Goal: Task Accomplishment & Management: Use online tool/utility

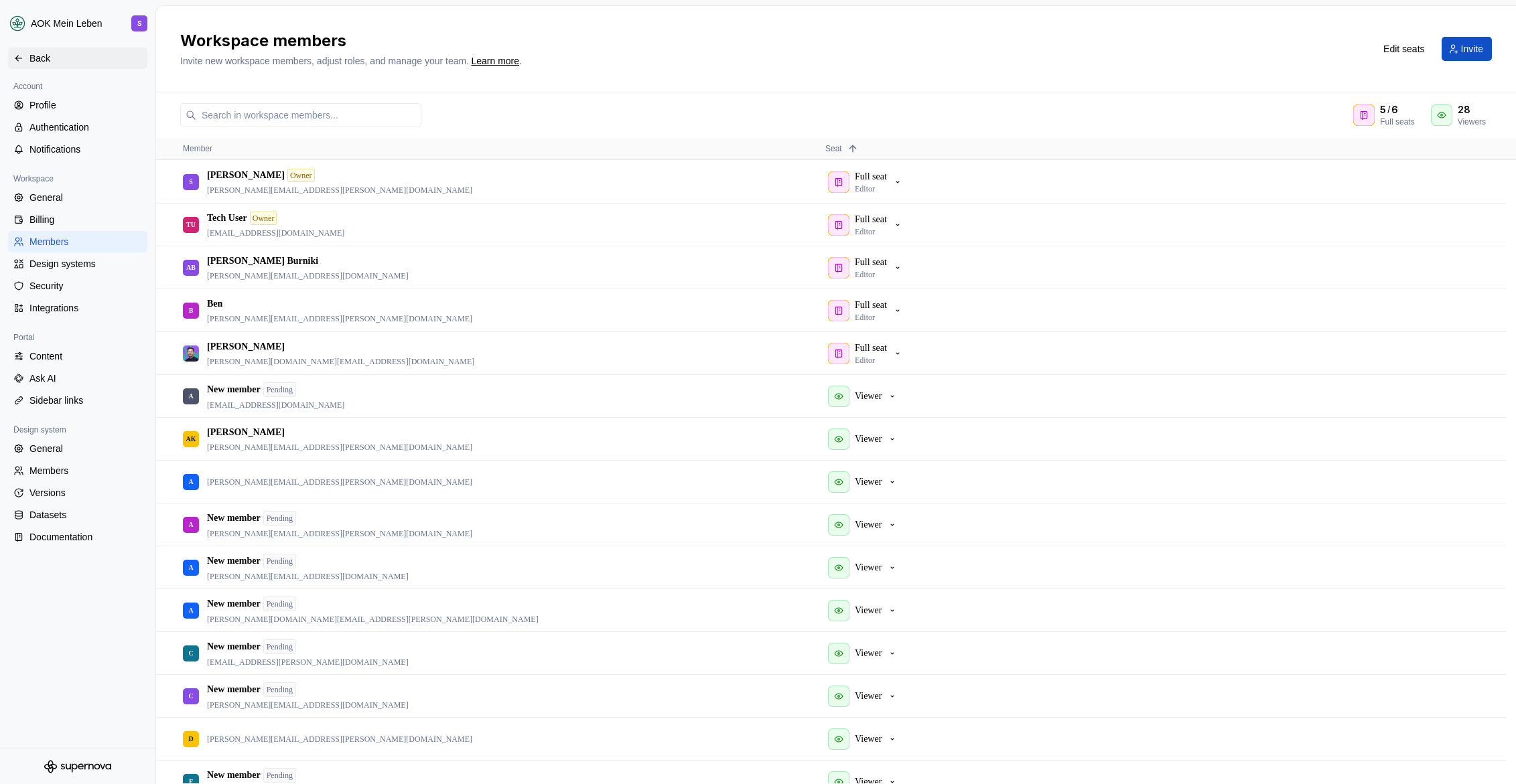
click at [45, 62] on div "Back" at bounding box center [86, 58] width 113 height 13
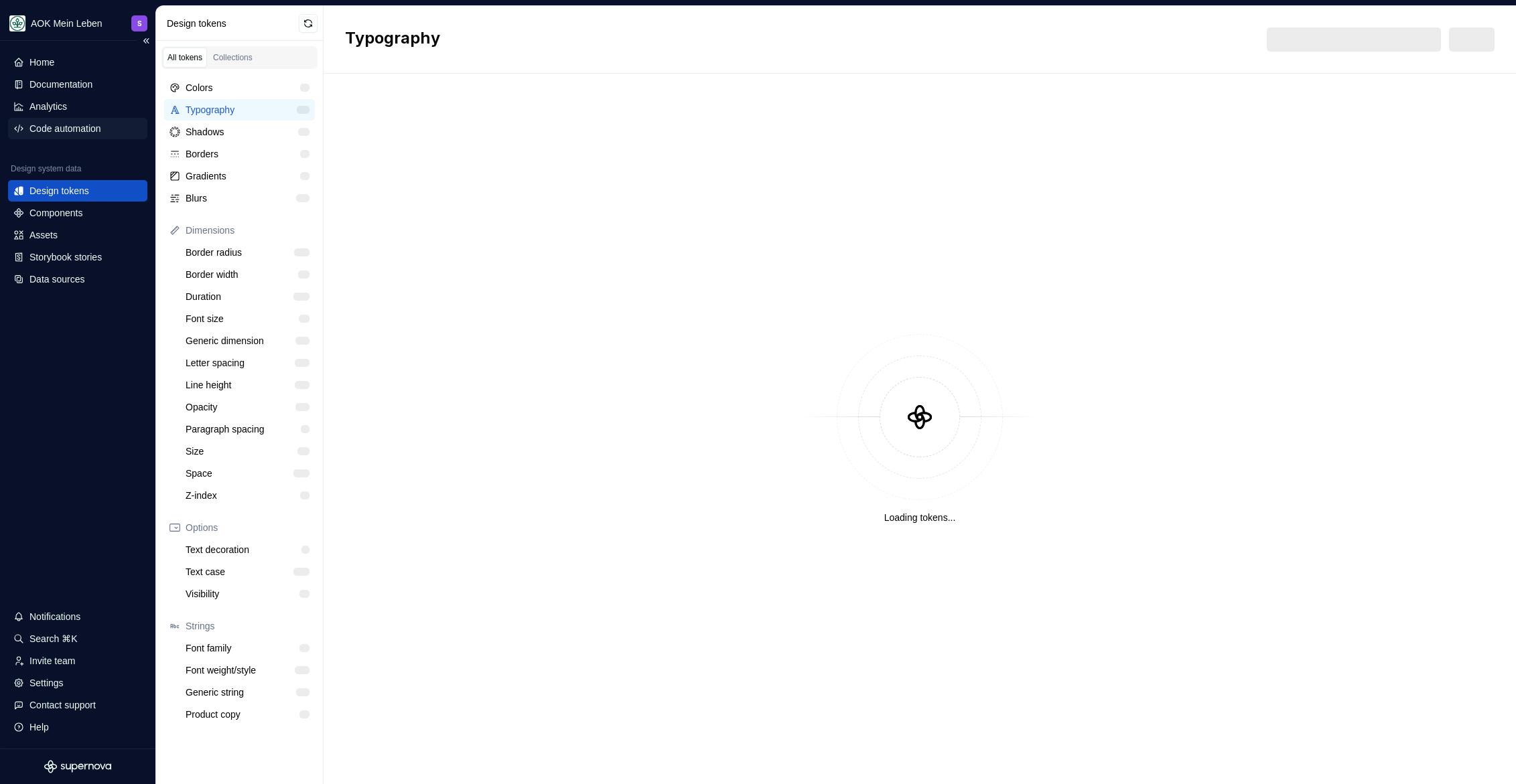
click at [75, 128] on div "Code automation" at bounding box center [66, 128] width 72 height 13
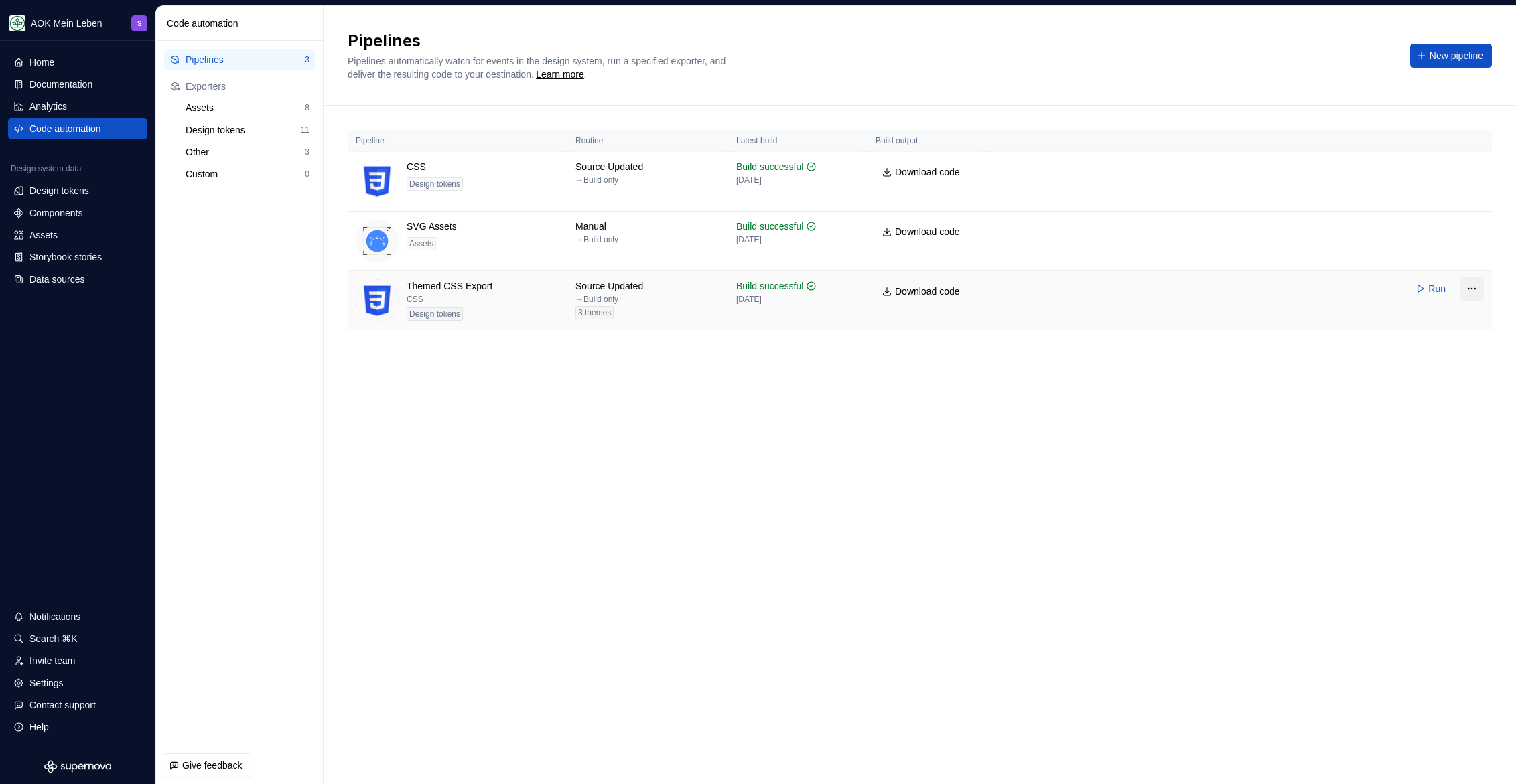
click at [1474, 290] on html "AOK Mein Leben S Home Documentation Analytics Code automation Design system dat…" at bounding box center [758, 392] width 1516 height 784
click at [1464, 311] on div "Edit pipeline" at bounding box center [1447, 317] width 102 height 13
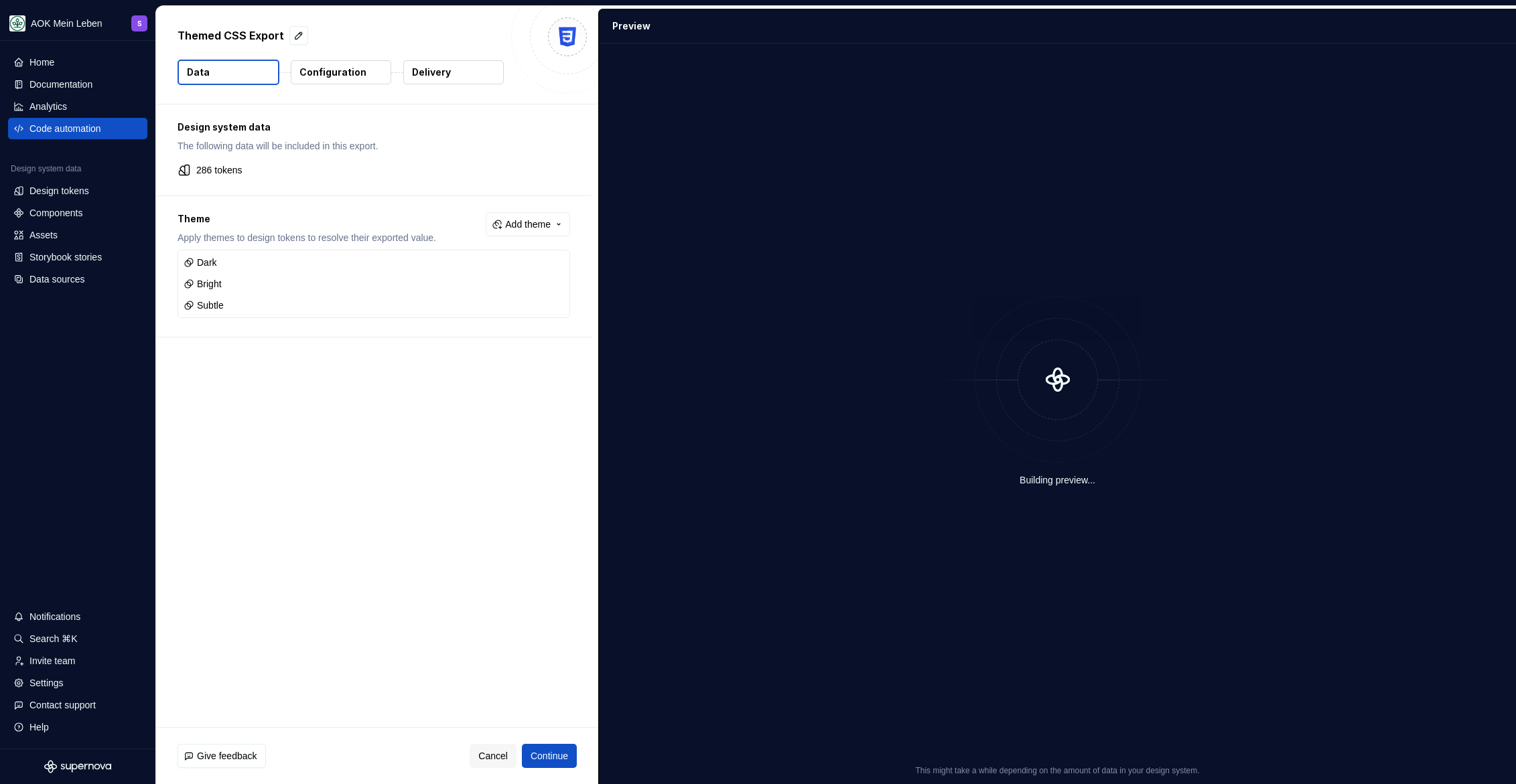
click at [325, 84] on div "Configuration" at bounding box center [341, 72] width 102 height 26
click at [329, 70] on p "Configuration" at bounding box center [333, 72] width 67 height 13
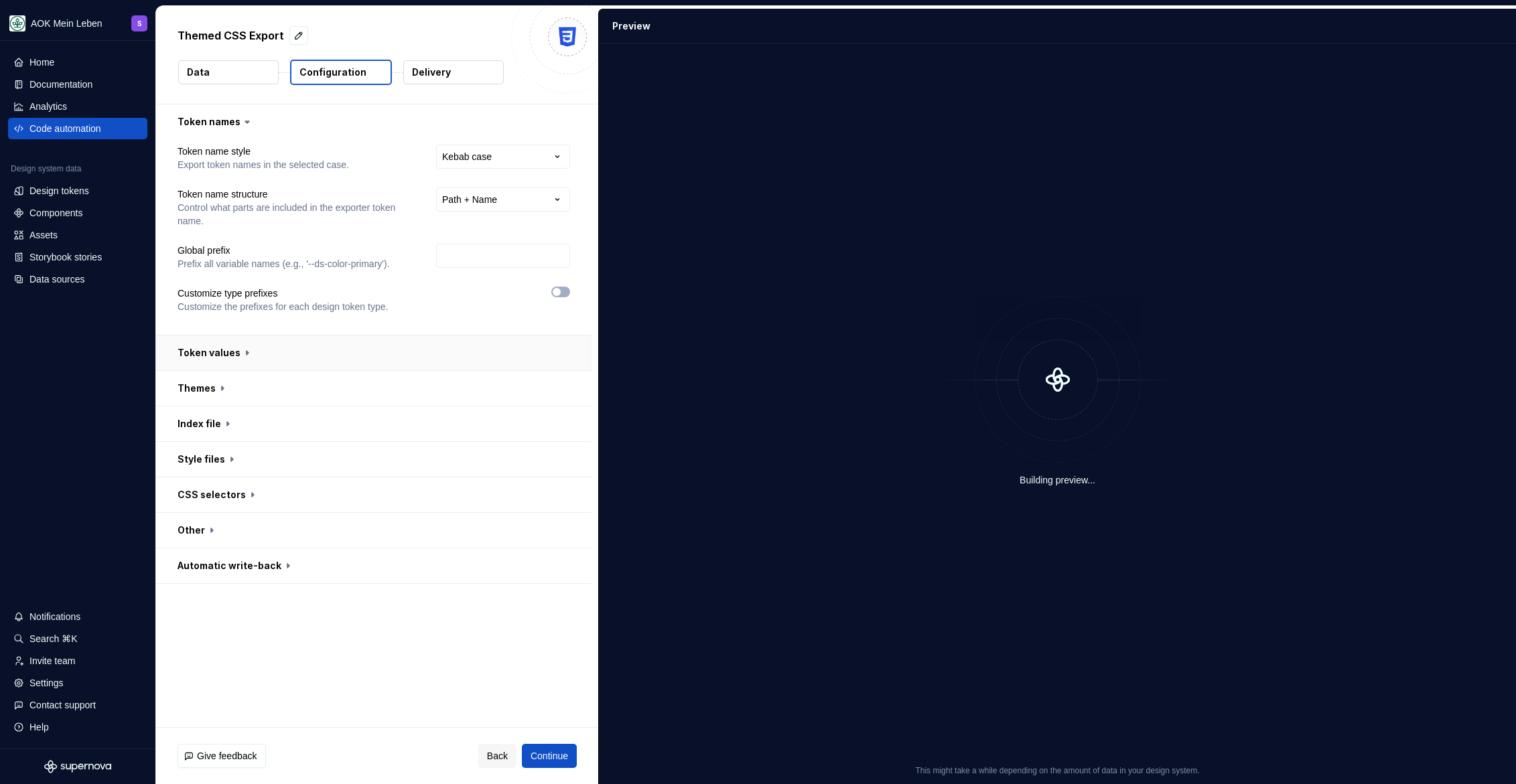
click at [209, 356] on button "button" at bounding box center [373, 353] width 435 height 35
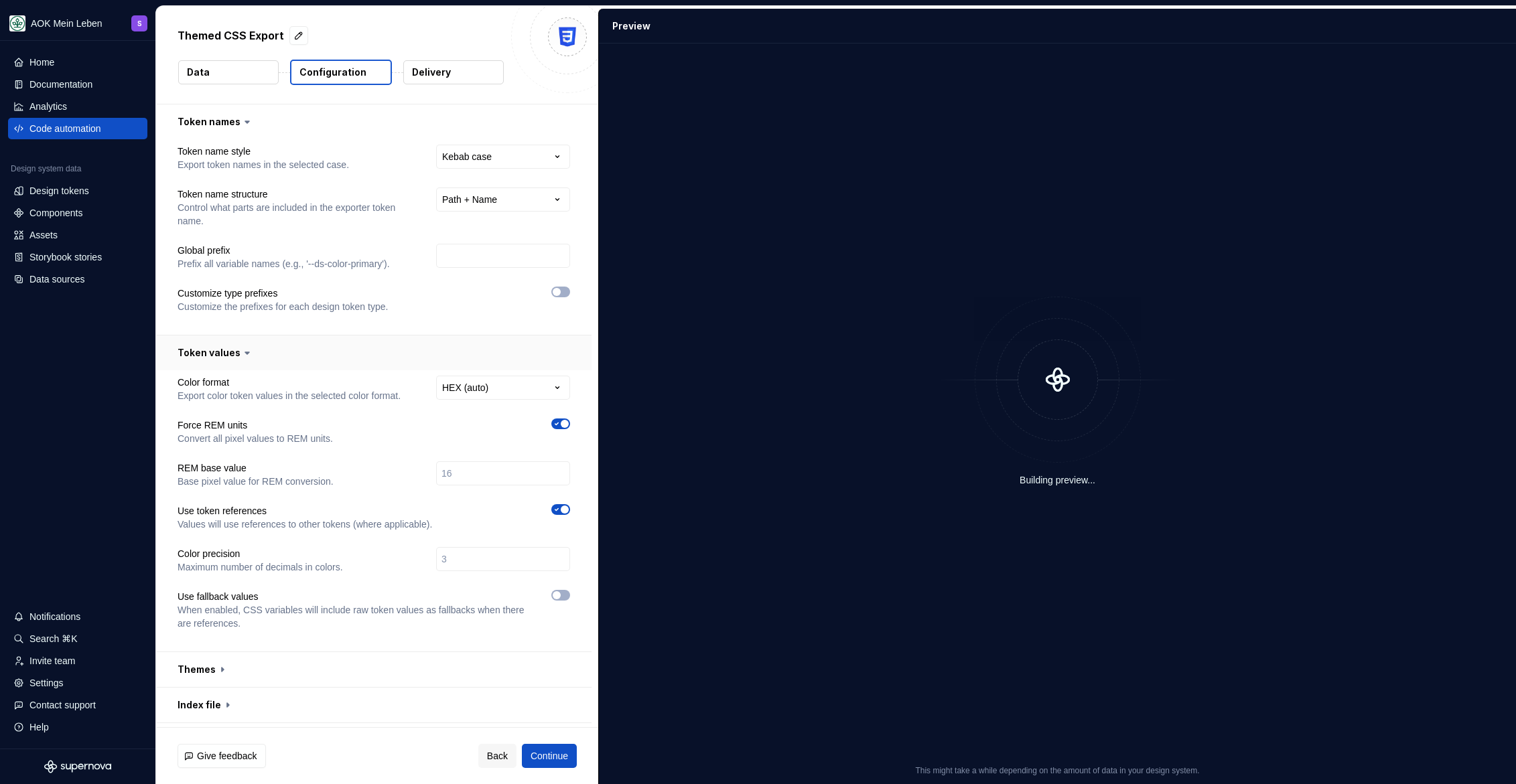
click at [209, 356] on button "button" at bounding box center [373, 353] width 435 height 35
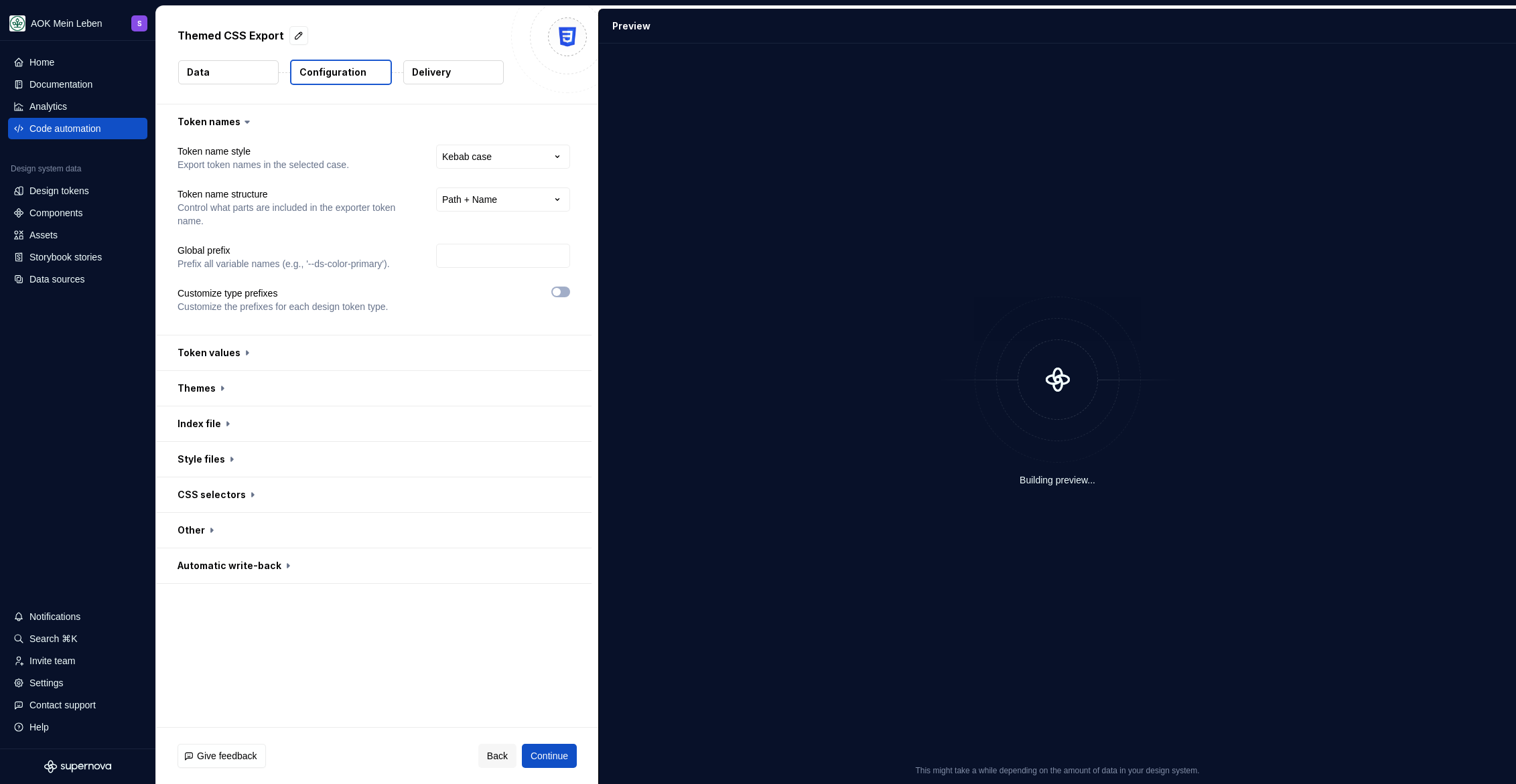
click at [436, 71] on p "Delivery" at bounding box center [431, 72] width 39 height 13
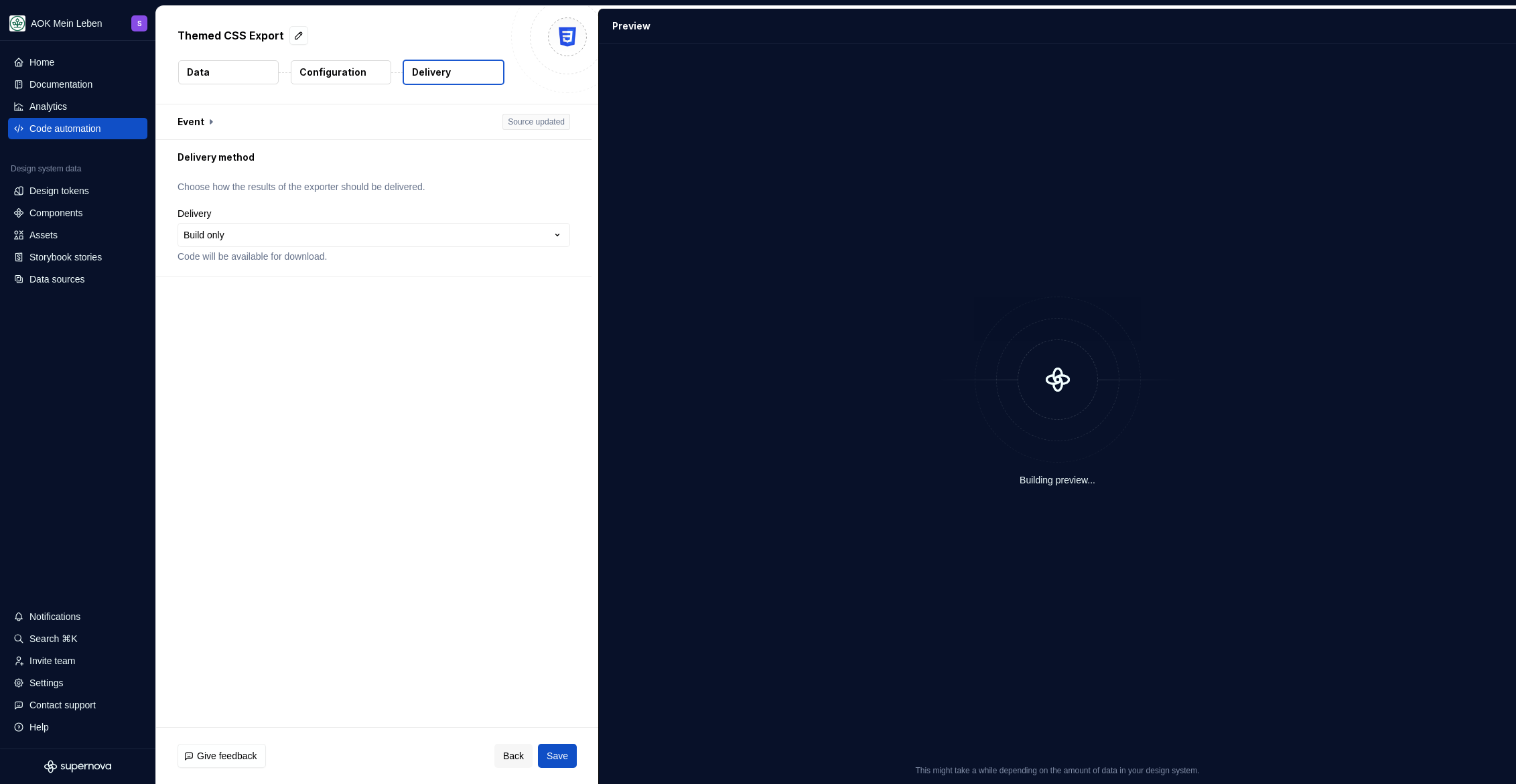
click at [243, 76] on button "Data" at bounding box center [229, 72] width 100 height 24
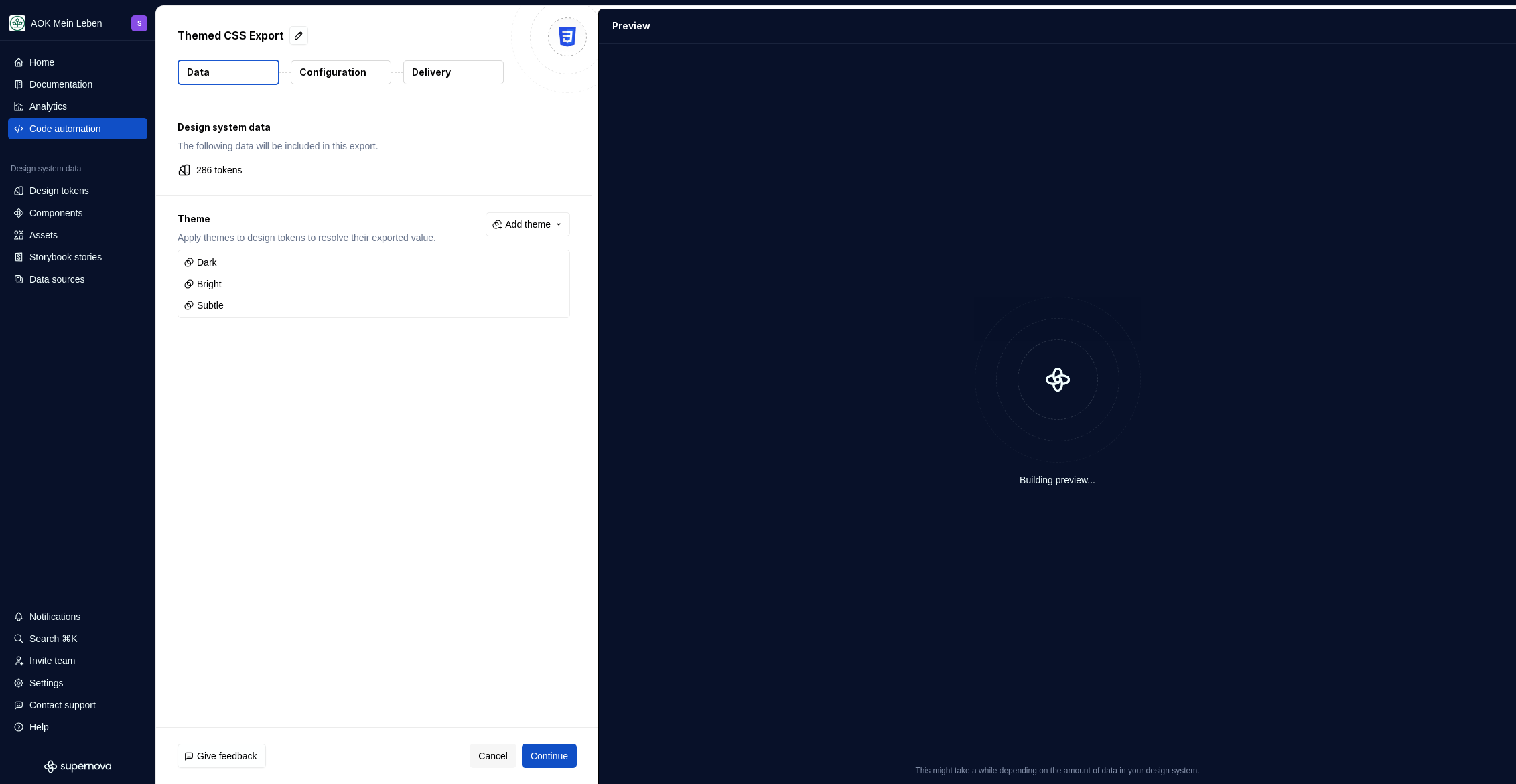
click at [329, 70] on p "Configuration" at bounding box center [333, 72] width 67 height 13
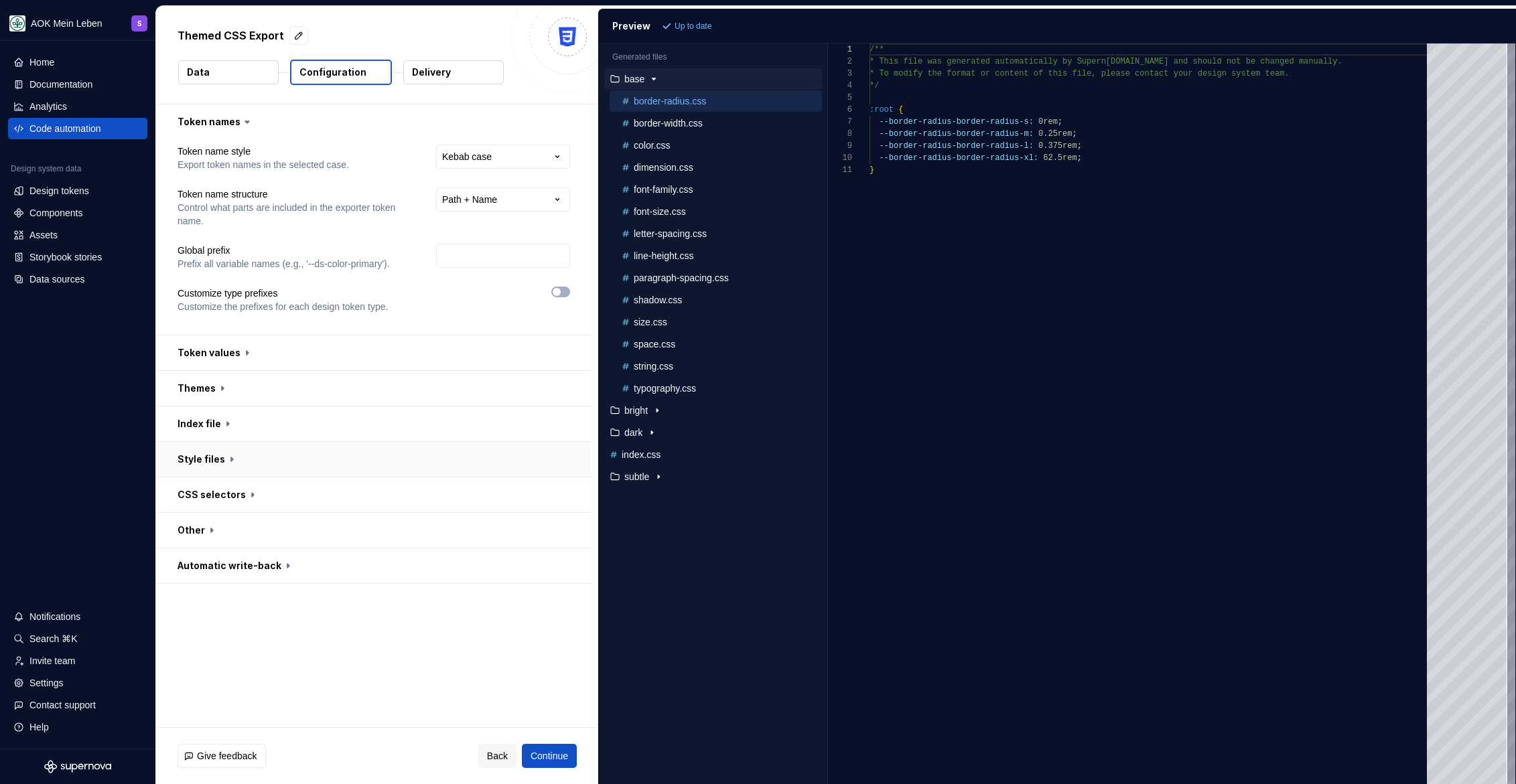
click at [213, 461] on button "button" at bounding box center [373, 459] width 435 height 35
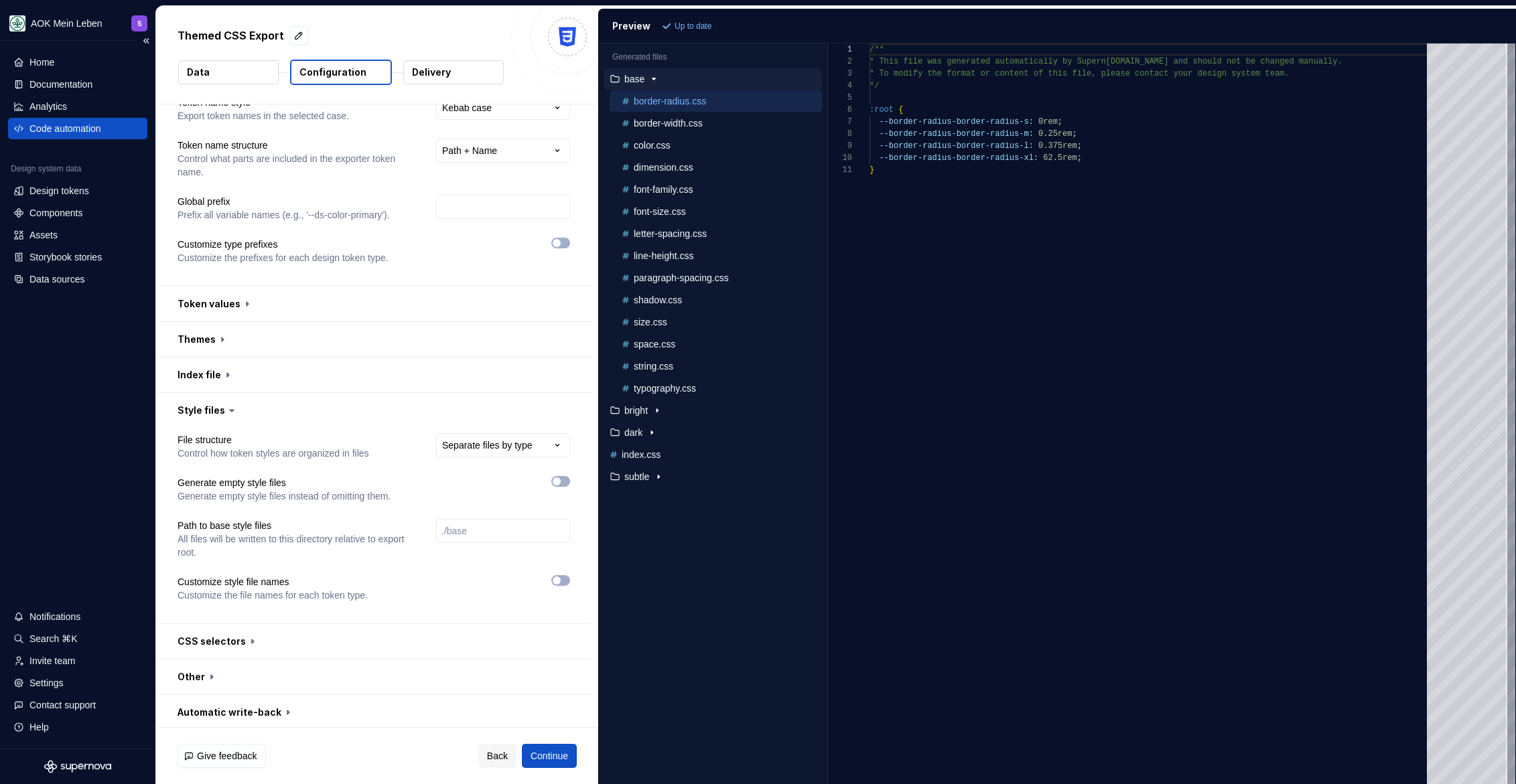
scroll to position [52, 0]
click at [203, 372] on button "button" at bounding box center [373, 372] width 435 height 35
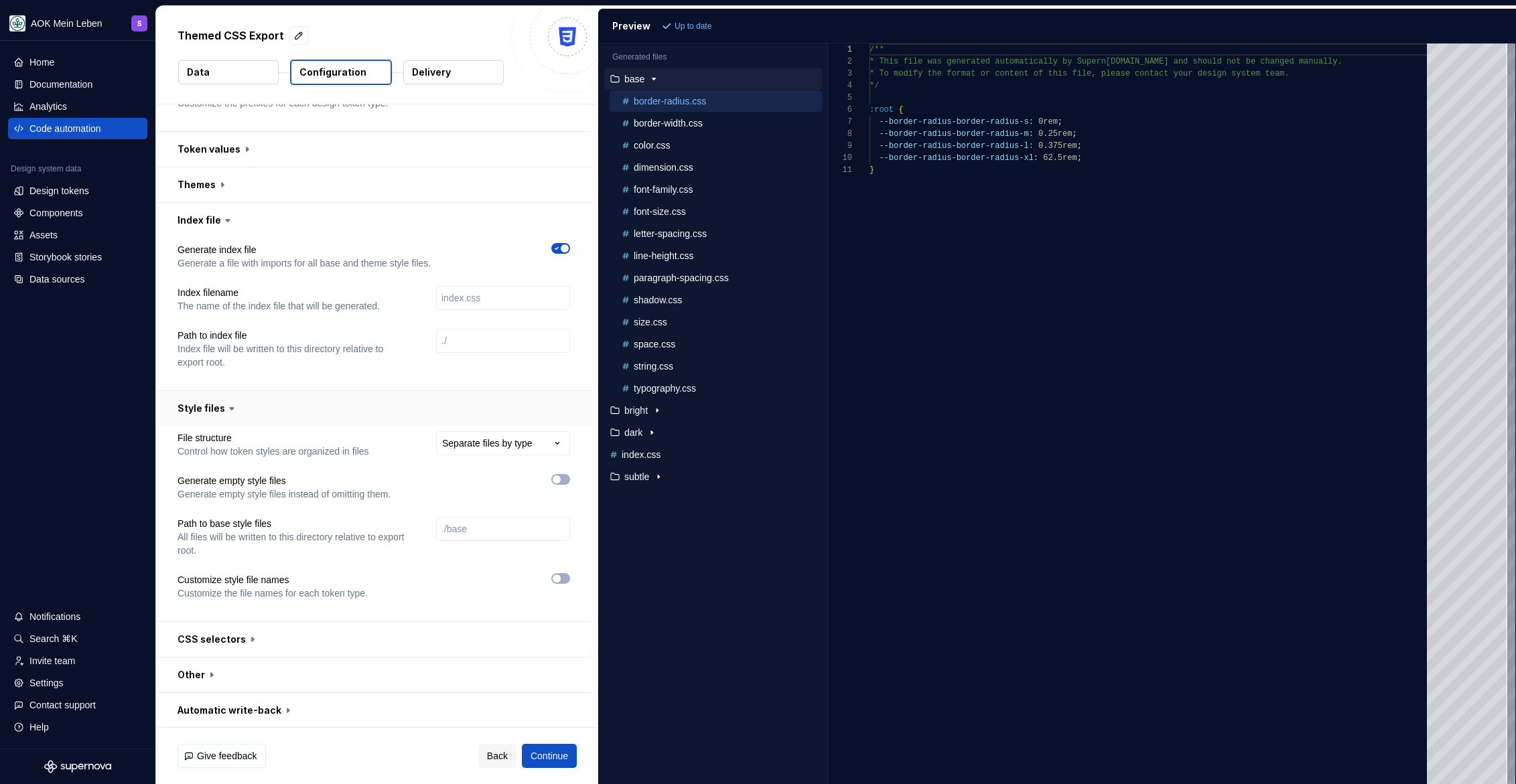
scroll to position [205, 0]
click at [198, 673] on button "button" at bounding box center [373, 674] width 435 height 35
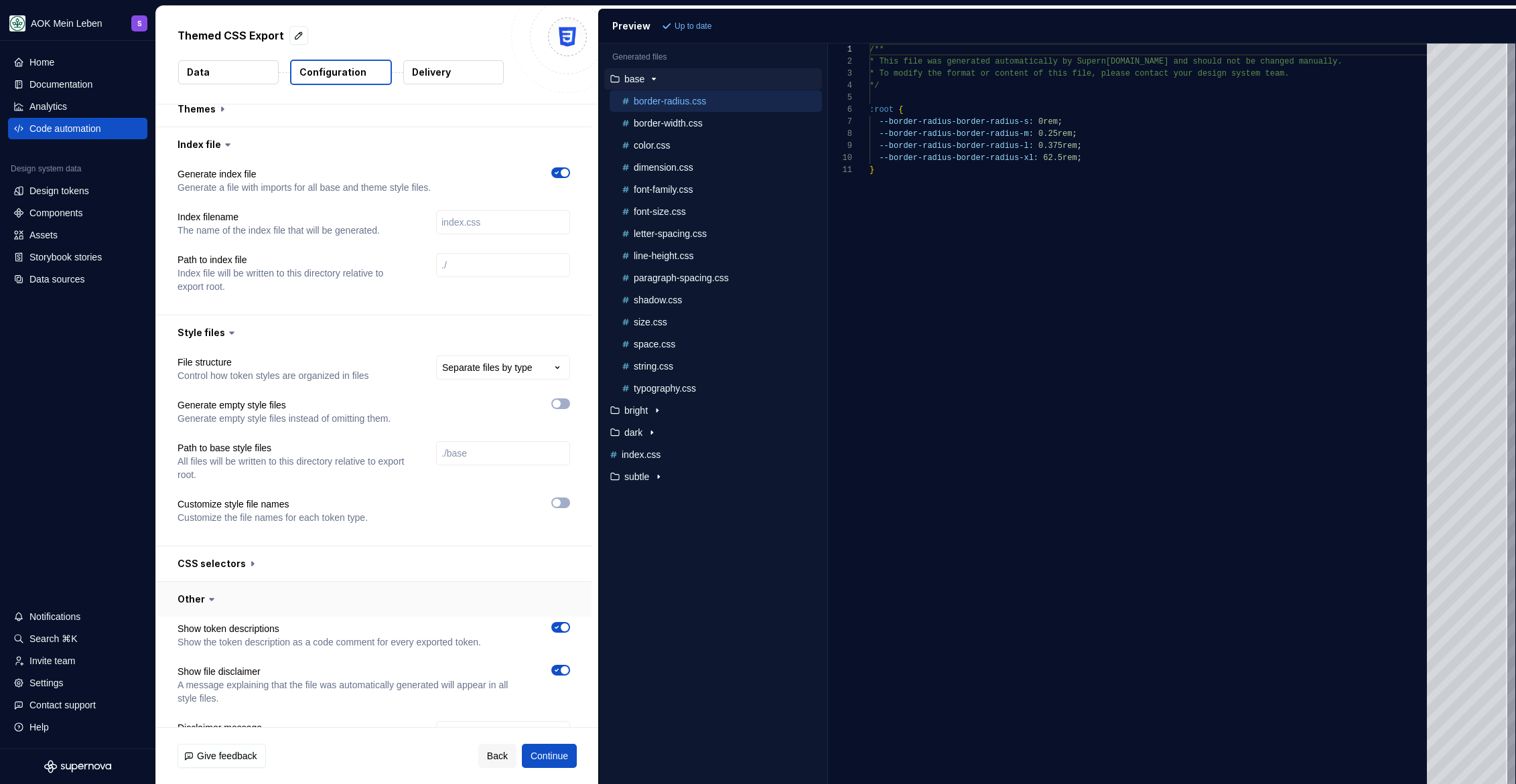
scroll to position [414, 0]
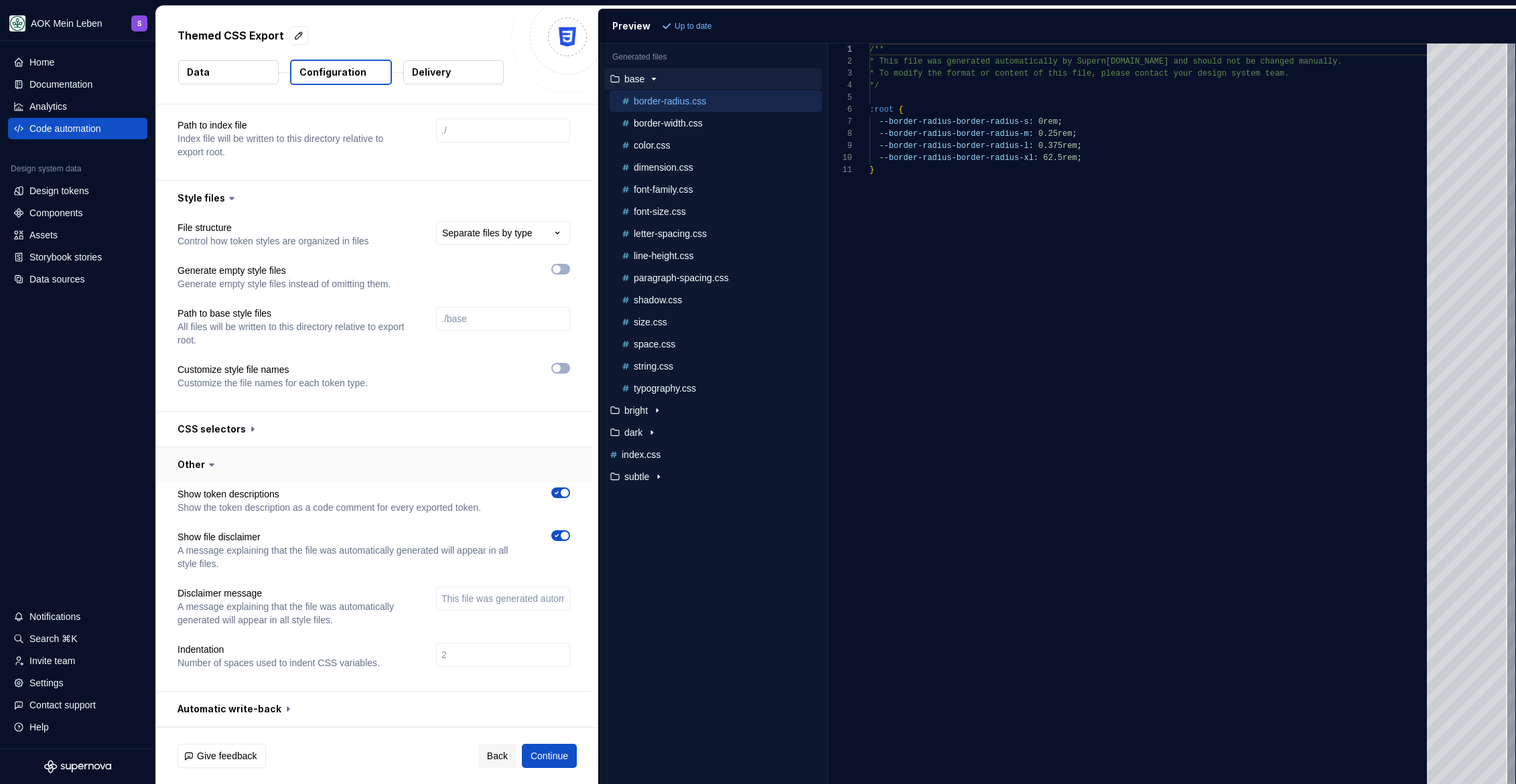
click at [200, 467] on button "button" at bounding box center [373, 465] width 435 height 35
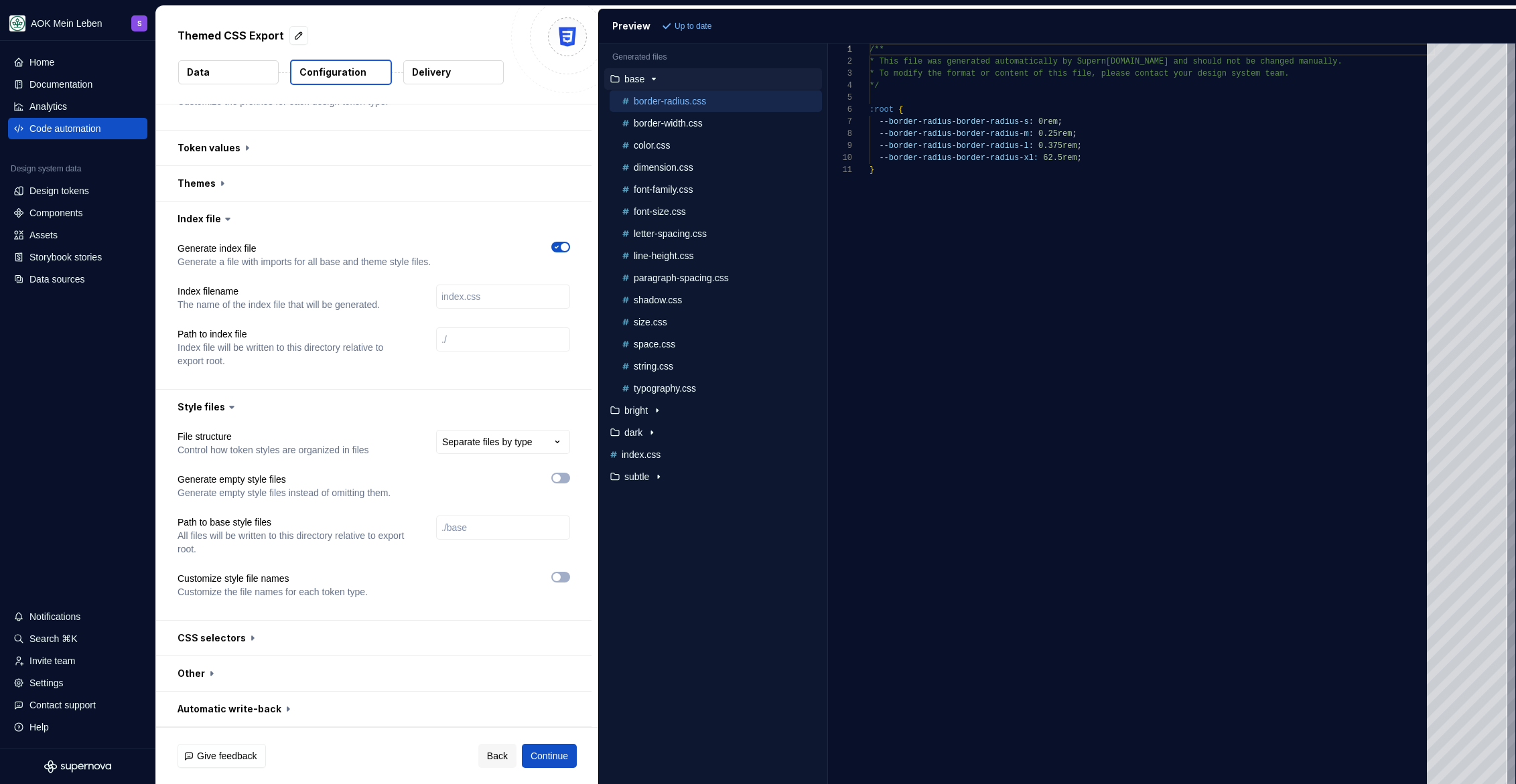
click at [230, 410] on icon at bounding box center [232, 407] width 13 height 13
click at [225, 407] on icon at bounding box center [232, 407] width 13 height 13
click at [180, 407] on button "button" at bounding box center [373, 407] width 435 height 35
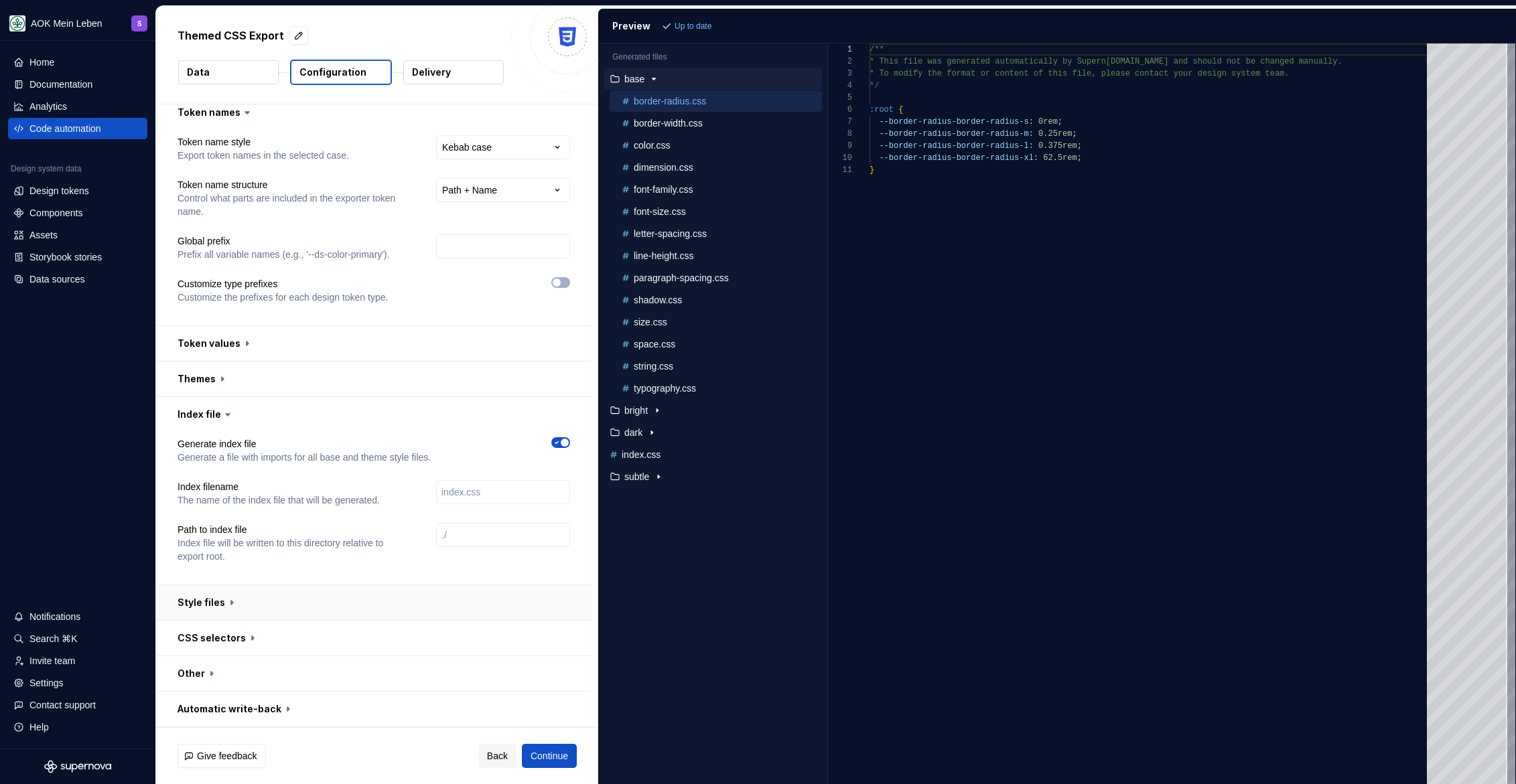
scroll to position [9, 0]
click at [199, 372] on button "button" at bounding box center [373, 379] width 435 height 35
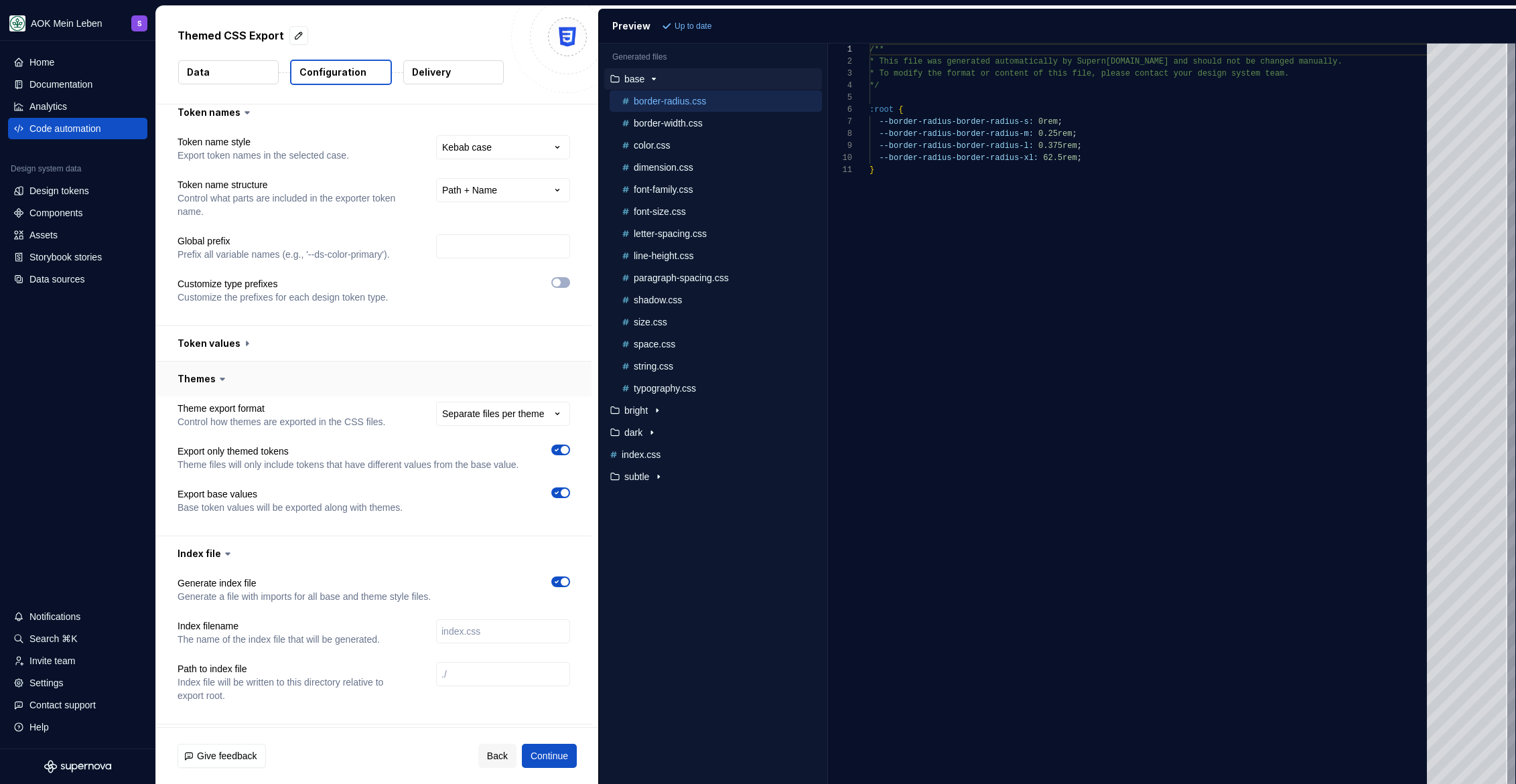
click at [200, 383] on button "button" at bounding box center [373, 379] width 435 height 35
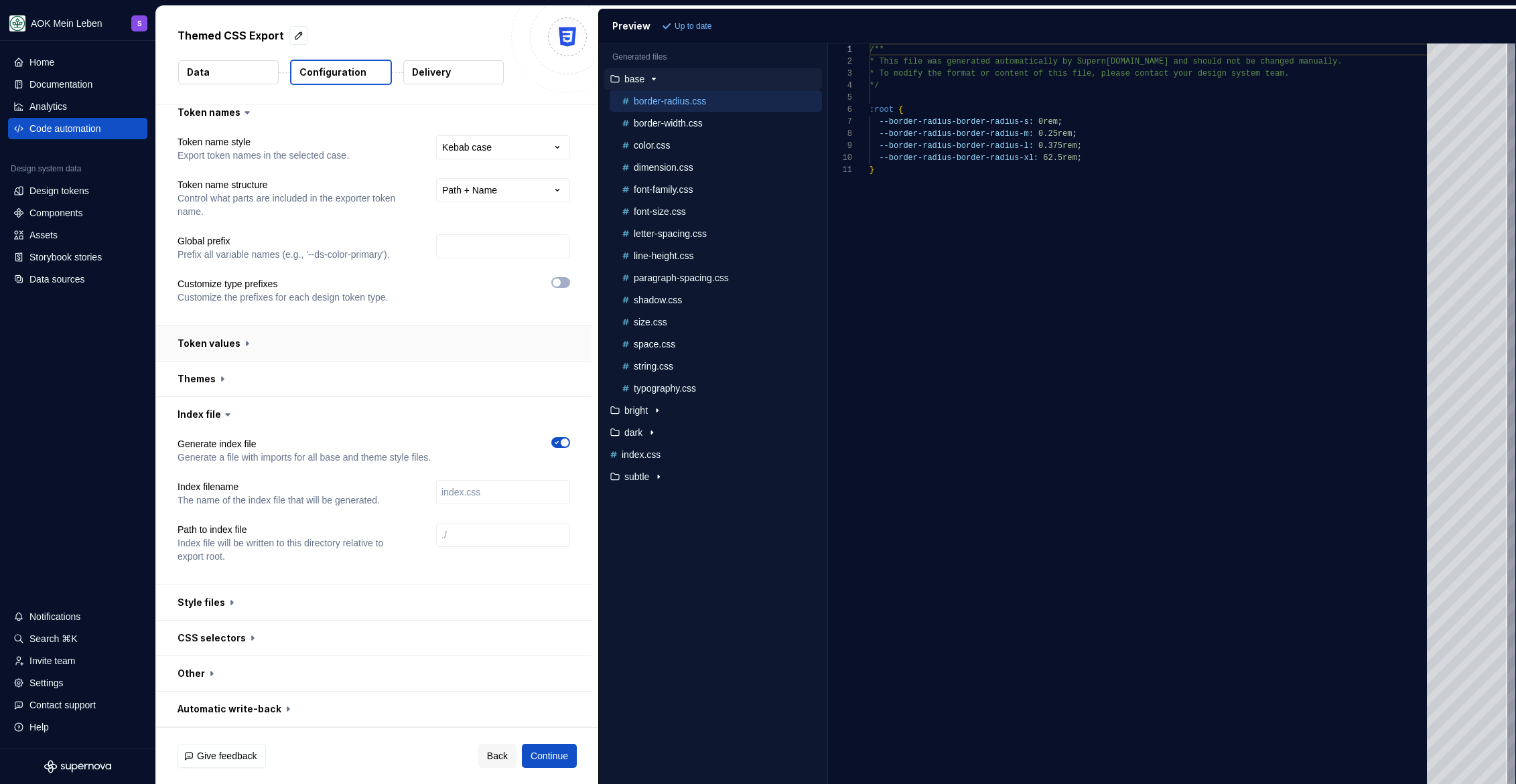
click at [216, 340] on button "button" at bounding box center [373, 343] width 435 height 35
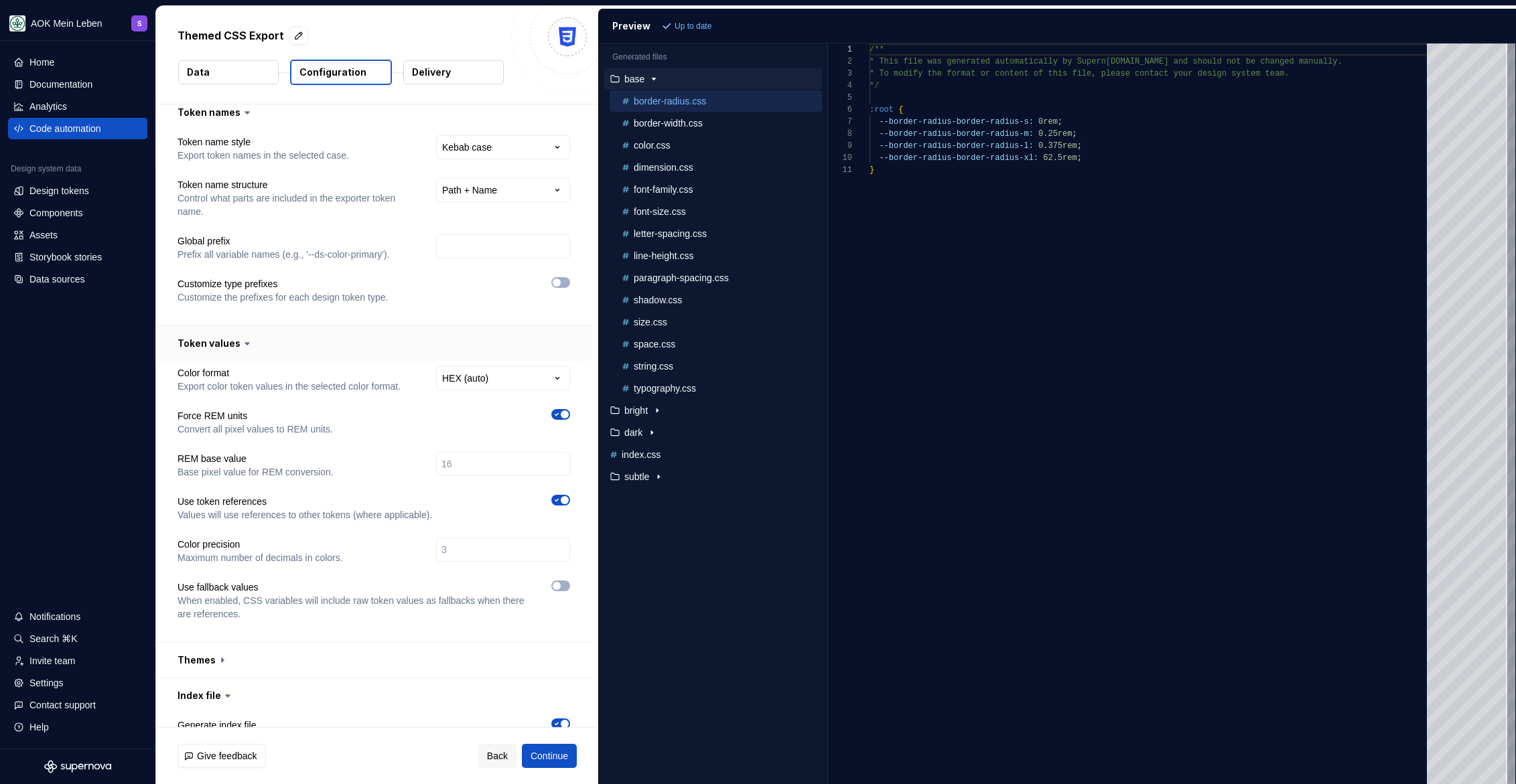
click at [216, 340] on button "button" at bounding box center [373, 343] width 435 height 35
